Goal: Task Accomplishment & Management: Manage account settings

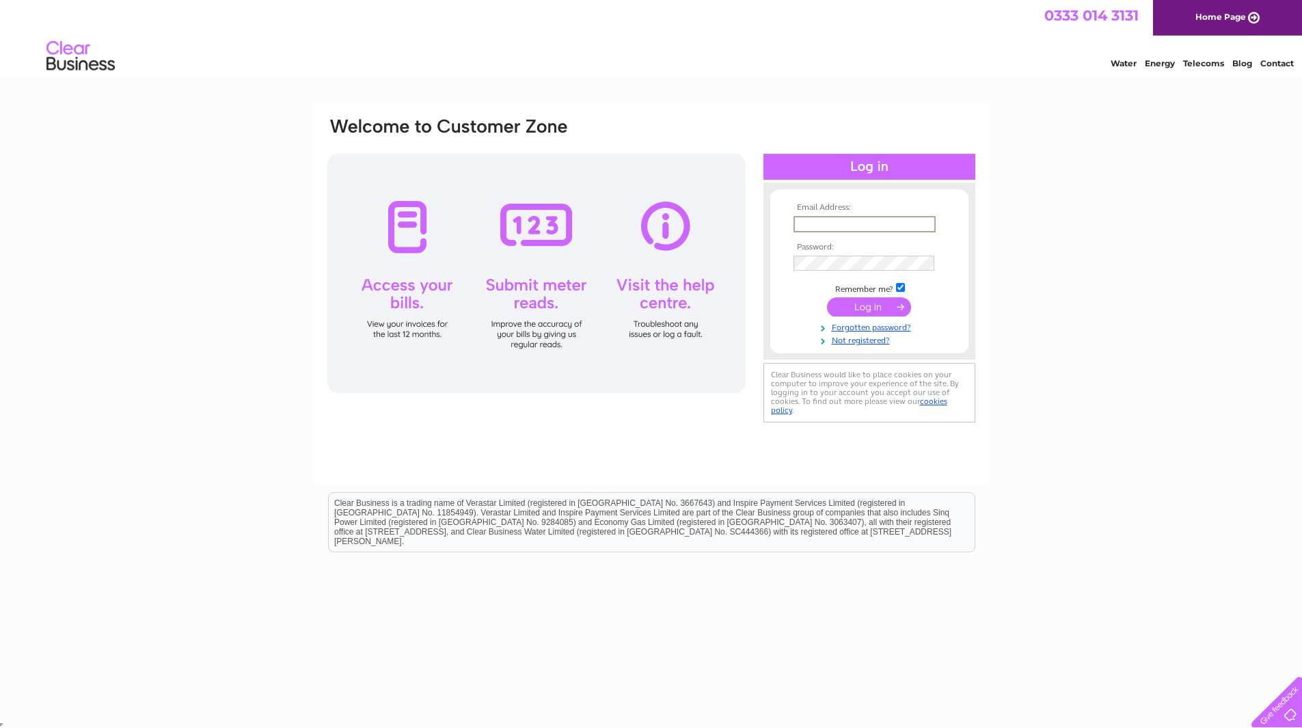
click at [907, 217] on input "text" at bounding box center [865, 224] width 142 height 16
type input "[EMAIL_ADDRESS][DOMAIN_NAME]"
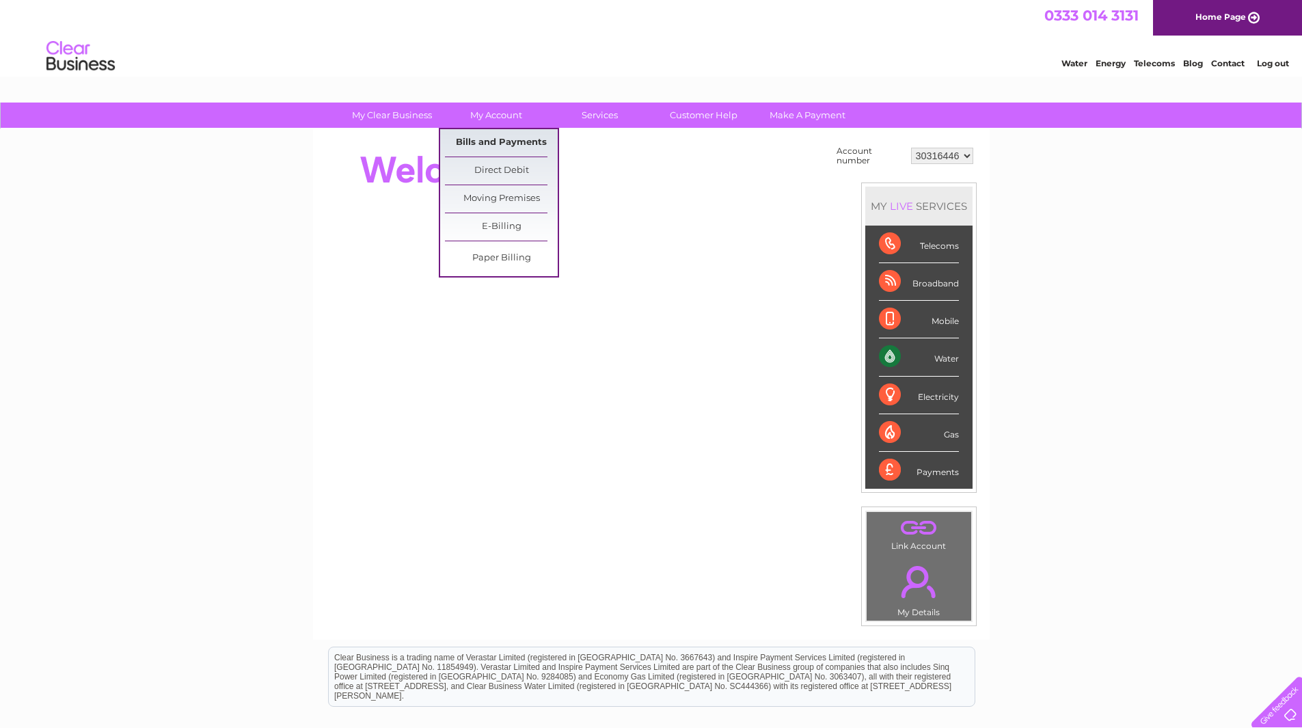
click at [485, 139] on link "Bills and Payments" at bounding box center [501, 142] width 113 height 27
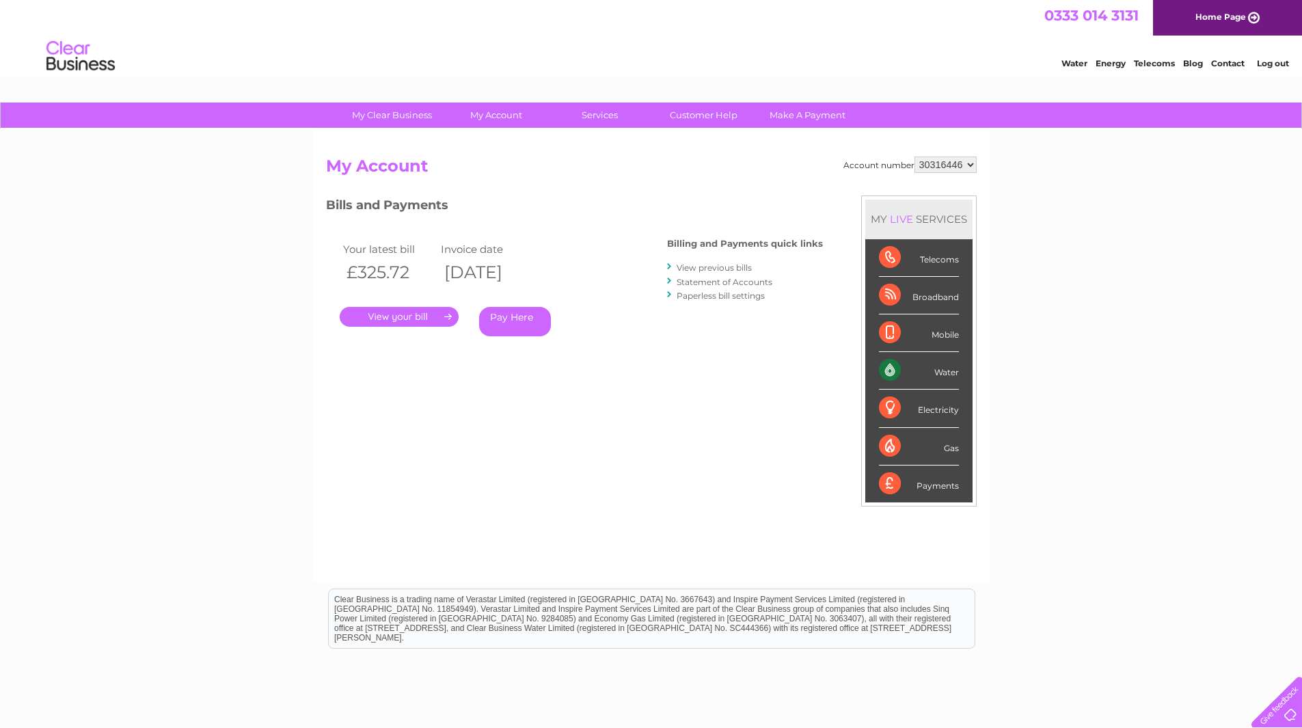
click at [417, 314] on link "." at bounding box center [399, 317] width 119 height 20
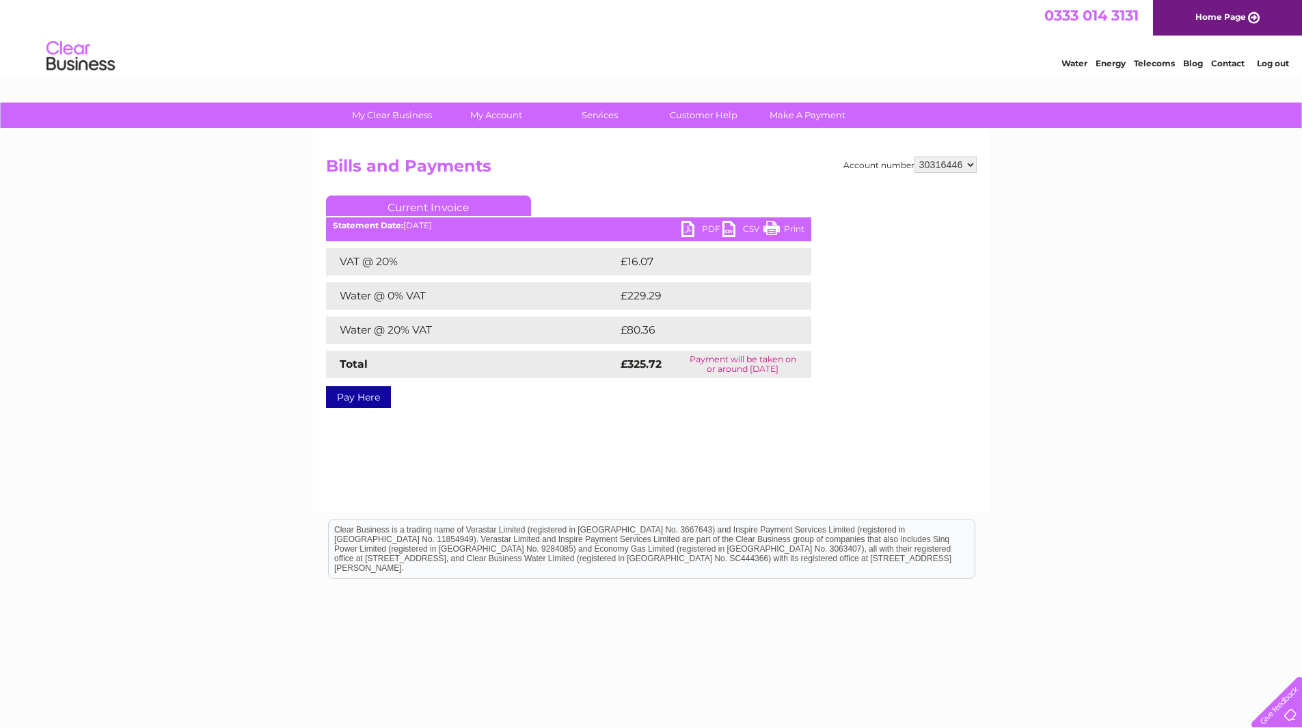
click at [700, 227] on link "PDF" at bounding box center [702, 231] width 41 height 20
